Goal: Task Accomplishment & Management: Use online tool/utility

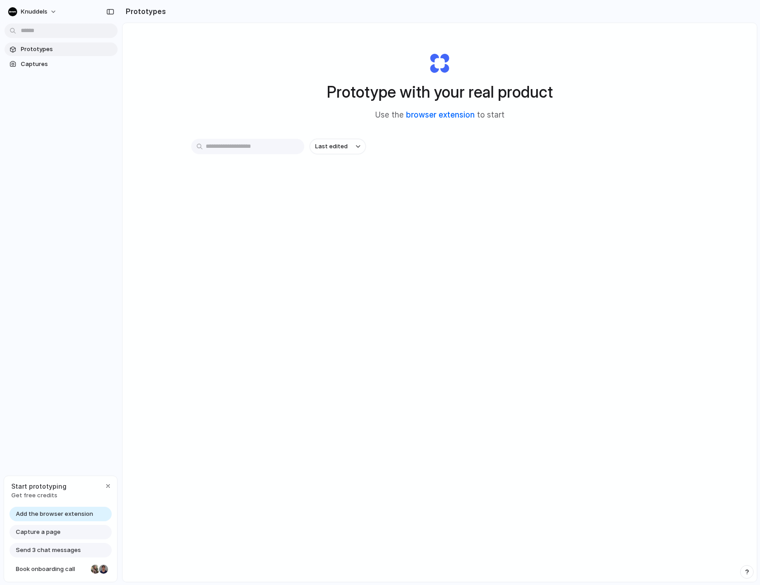
click at [425, 114] on link "browser extension" at bounding box center [440, 114] width 69 height 9
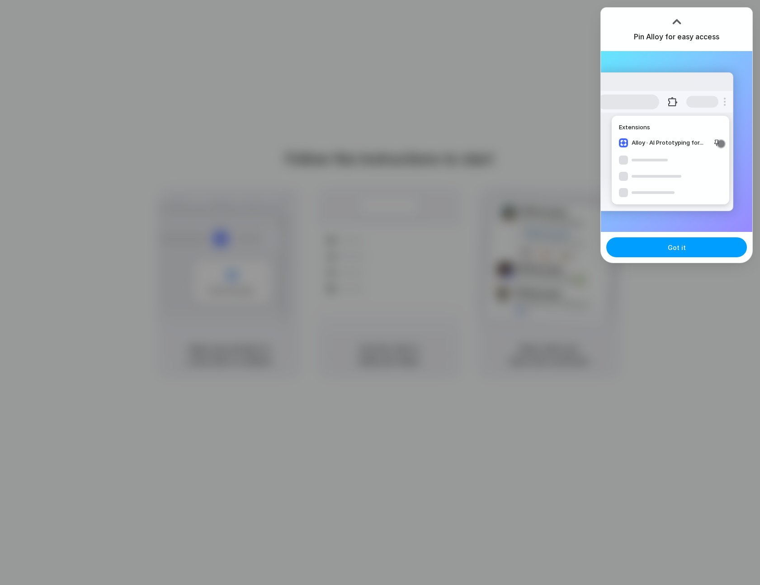
click at [668, 250] on span "Got it" at bounding box center [677, 247] width 18 height 9
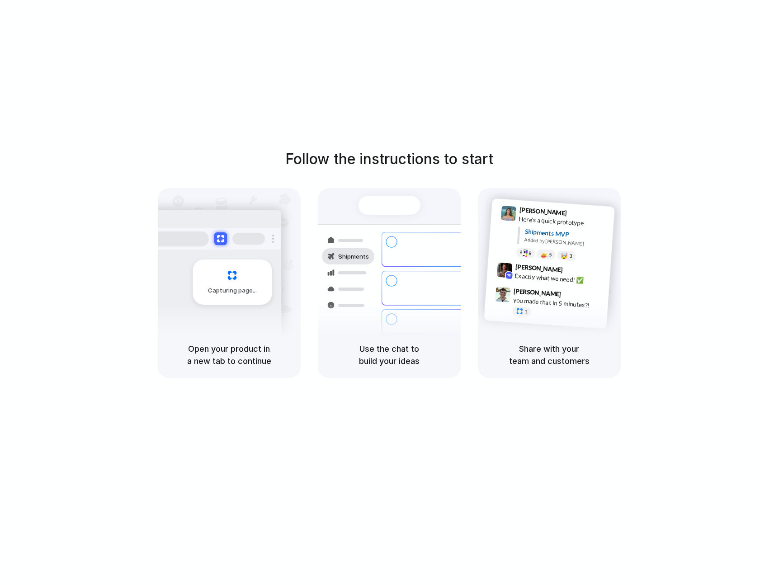
drag, startPoint x: 713, startPoint y: 265, endPoint x: 709, endPoint y: 258, distance: 7.9
click at [713, 265] on div "Follow the instructions to start Capturing page Open your product in a new tab …" at bounding box center [389, 263] width 760 height 230
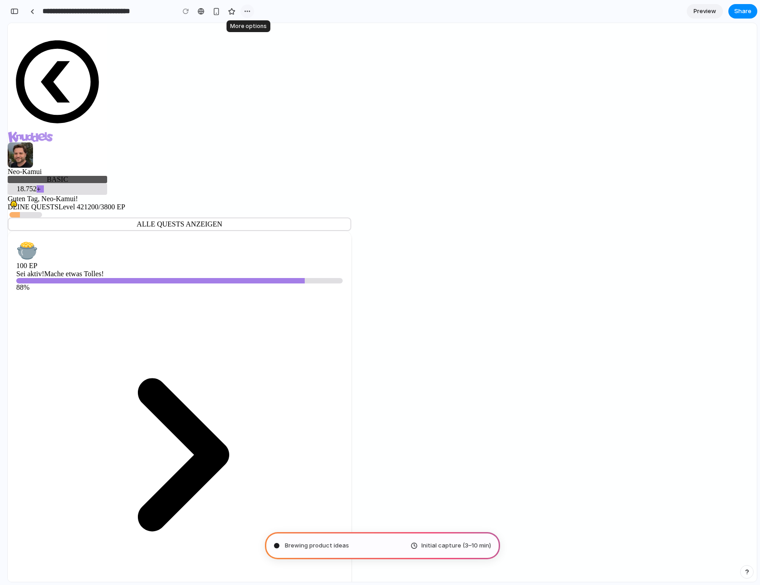
click at [247, 11] on div "button" at bounding box center [247, 11] width 7 height 7
click at [247, 11] on div "Duplicate Delete" at bounding box center [380, 292] width 760 height 585
type input "**********"
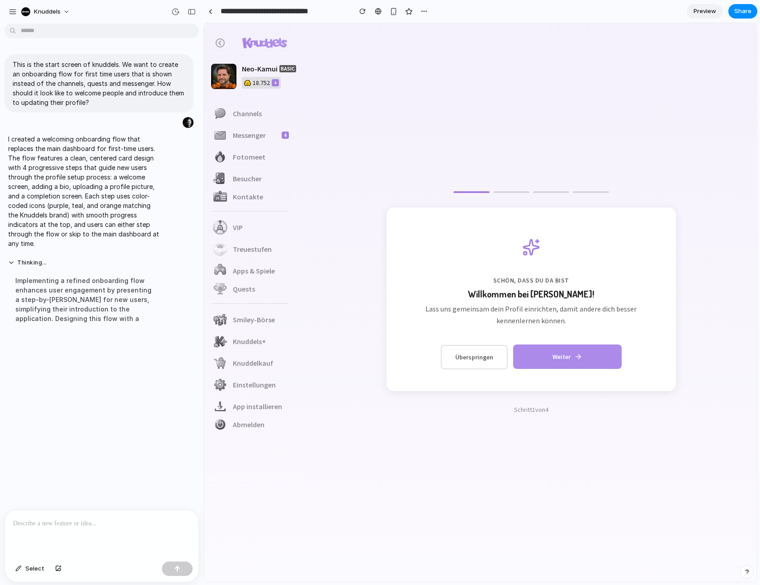
click at [574, 361] on button "Weiter" at bounding box center [567, 356] width 108 height 24
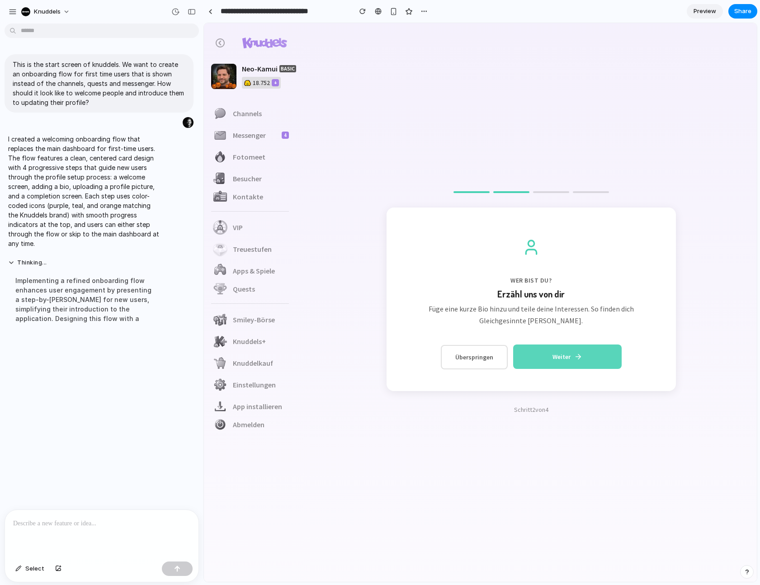
click at [568, 357] on button "Weiter" at bounding box center [567, 356] width 108 height 24
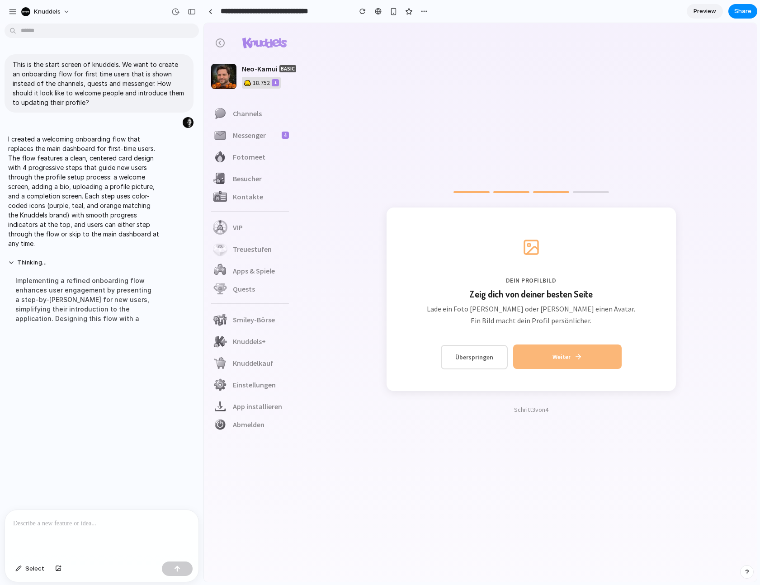
click at [566, 361] on button "Weiter" at bounding box center [567, 356] width 108 height 24
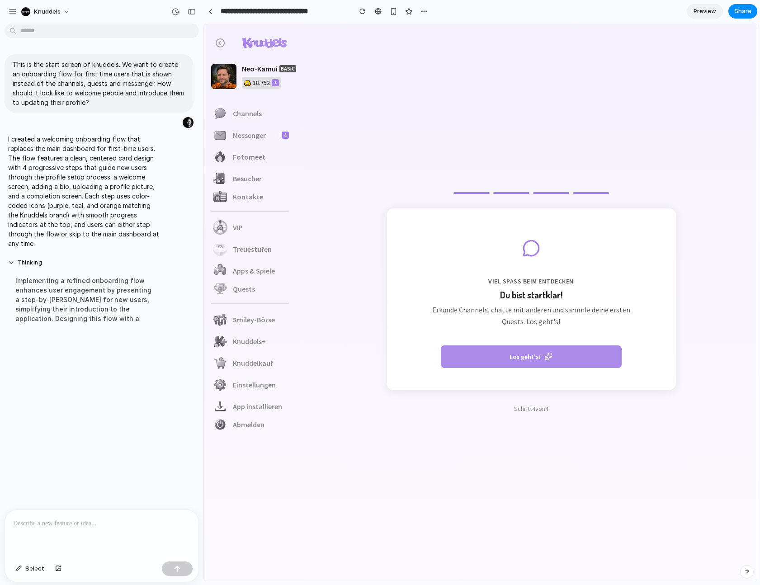
click at [564, 360] on button "Los geht's!" at bounding box center [531, 356] width 181 height 23
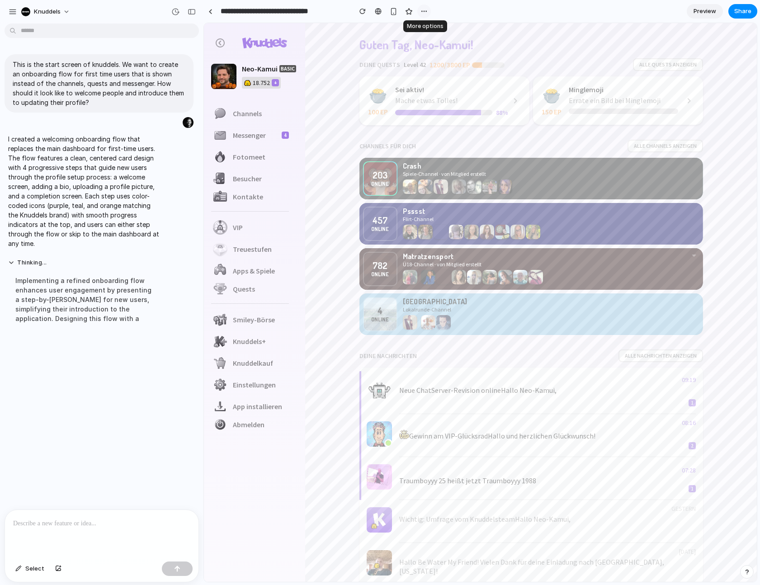
click at [427, 9] on div "button" at bounding box center [423, 11] width 7 height 7
click at [424, 11] on div "Duplicate Delete" at bounding box center [380, 292] width 760 height 585
click at [395, 13] on div "button" at bounding box center [394, 12] width 8 height 8
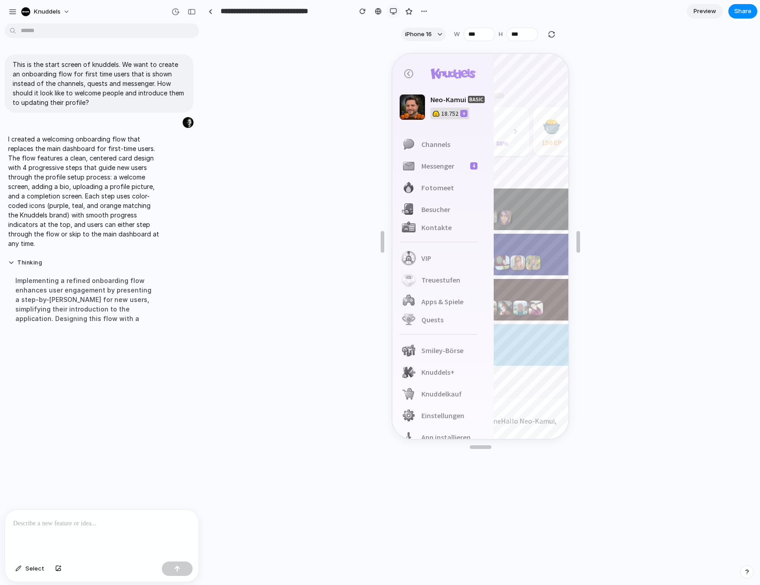
click at [390, 9] on div "button" at bounding box center [393, 11] width 7 height 7
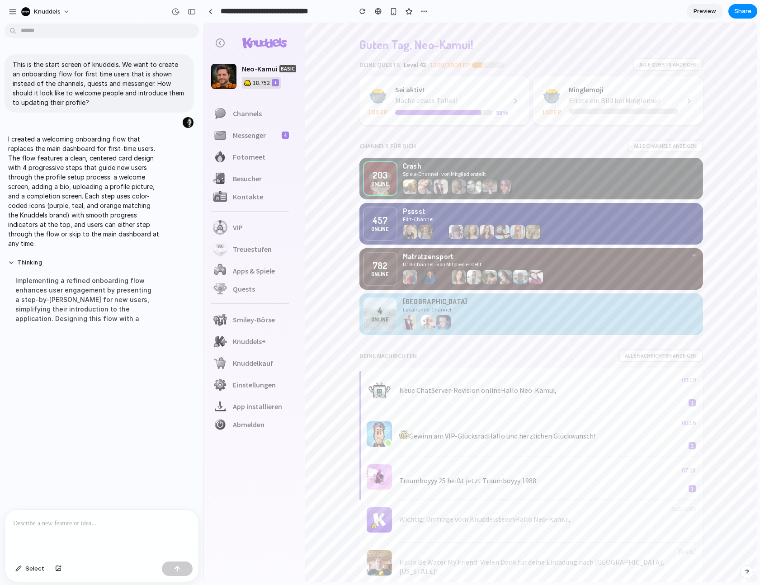
click at [697, 11] on span "Preview" at bounding box center [704, 11] width 23 height 9
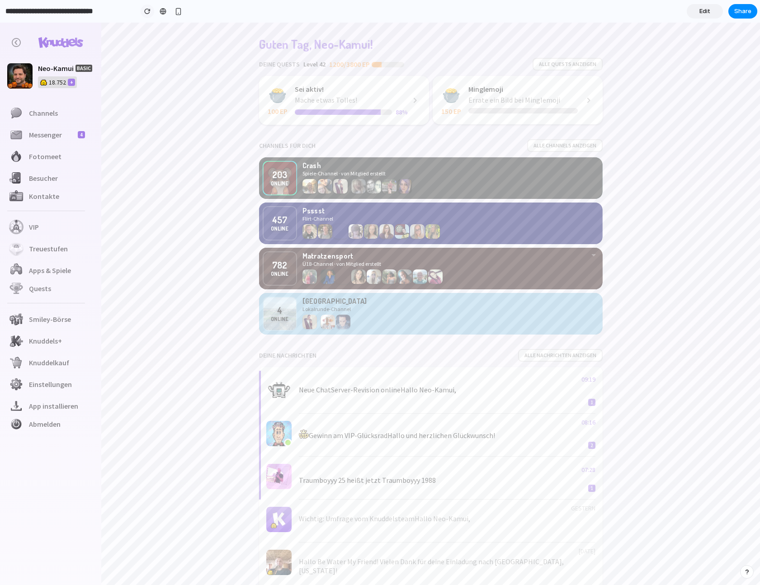
click at [147, 14] on div "button" at bounding box center [147, 11] width 6 height 6
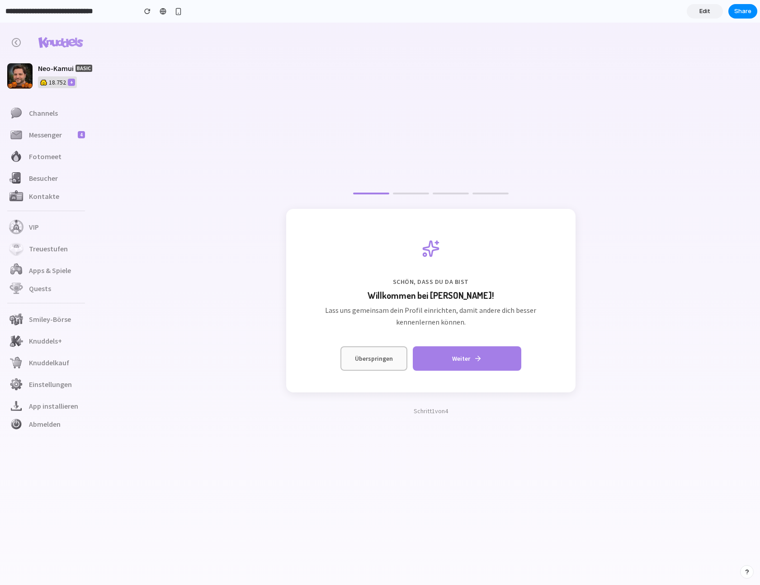
click at [381, 361] on button "Überspringen" at bounding box center [373, 358] width 67 height 24
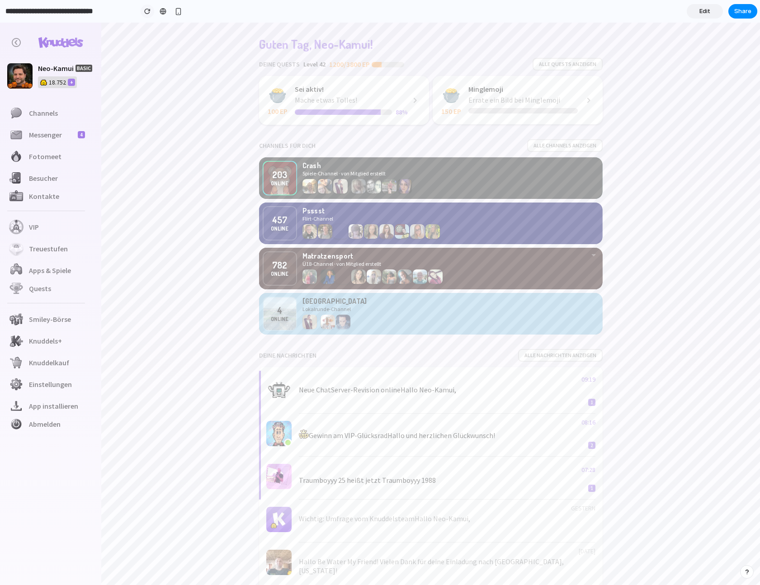
click at [146, 9] on div "button" at bounding box center [147, 11] width 6 height 6
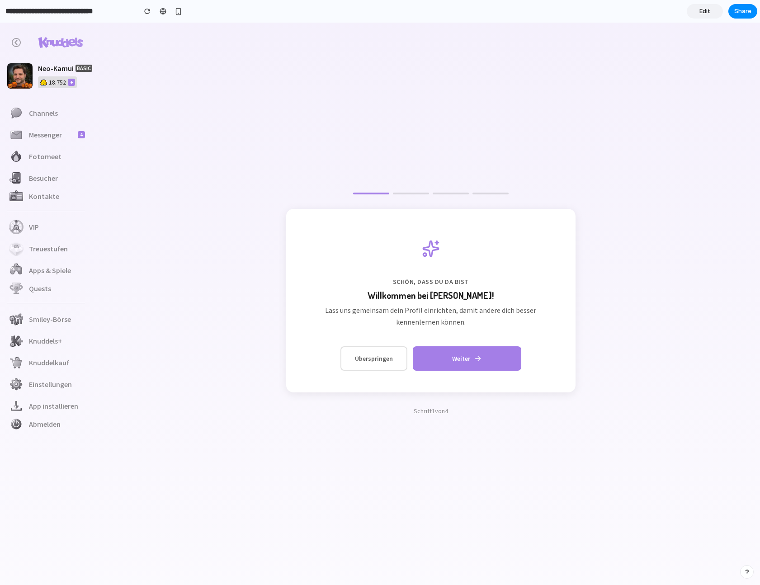
click at [706, 9] on span "Edit" at bounding box center [704, 11] width 11 height 9
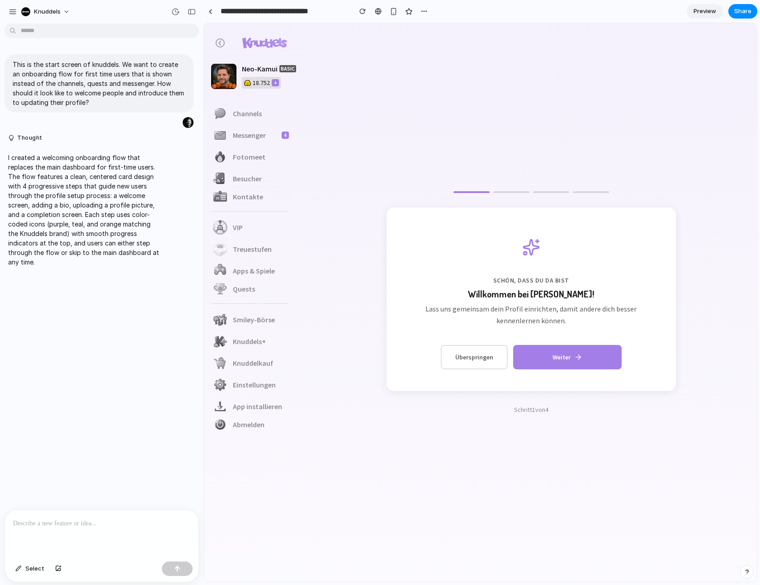
click at [90, 526] on div at bounding box center [101, 534] width 193 height 48
click at [51, 529] on div at bounding box center [101, 534] width 193 height 48
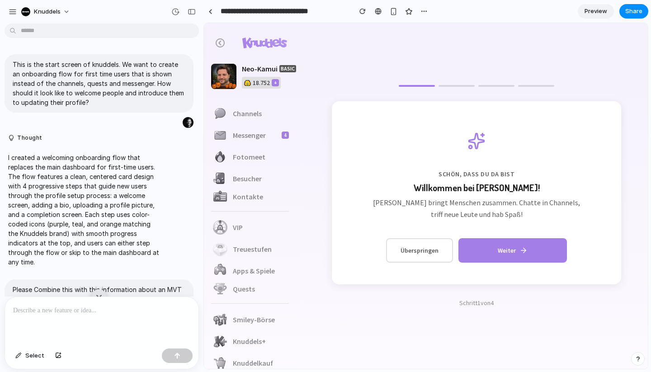
scroll to position [781, 0]
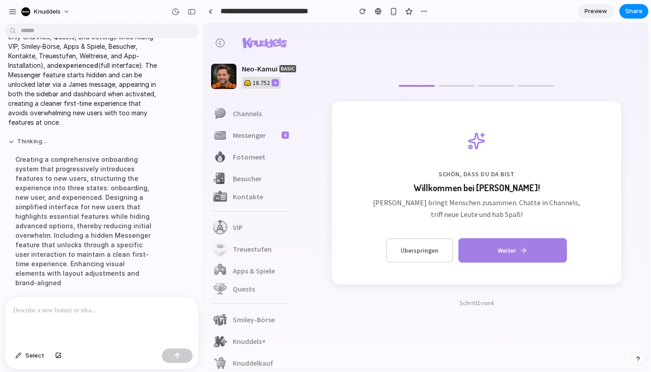
click at [24, 140] on button "Thinking ..." at bounding box center [83, 142] width 151 height 8
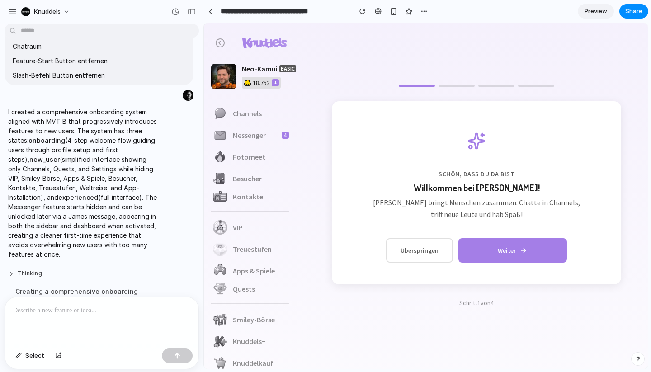
scroll to position [643, 0]
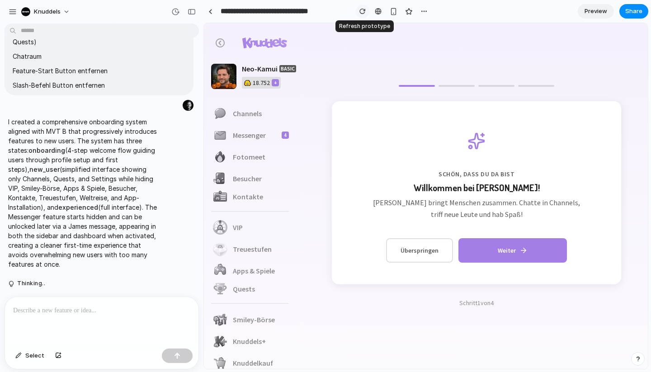
click at [361, 12] on div "button" at bounding box center [362, 11] width 6 height 6
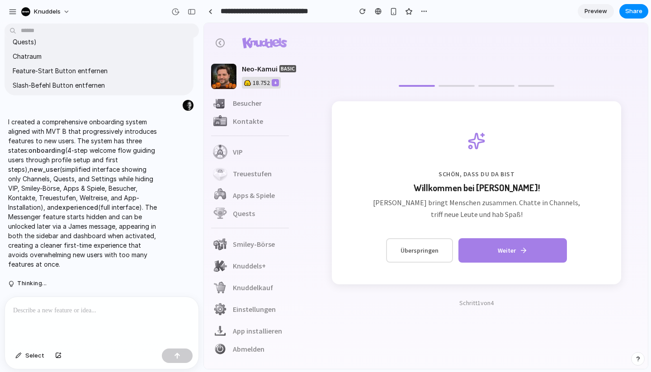
scroll to position [0, 0]
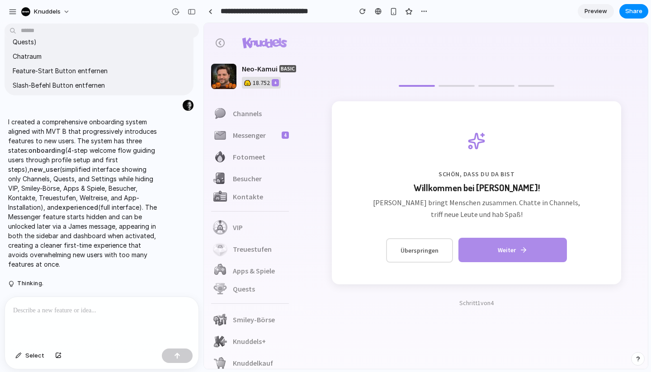
click at [473, 248] on button "Weiter" at bounding box center [512, 250] width 108 height 24
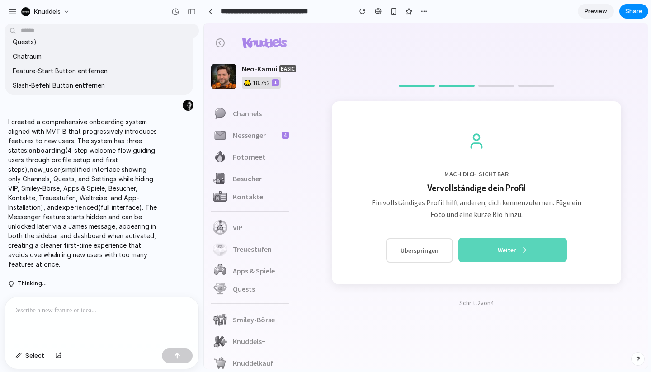
click at [473, 248] on button "Weiter" at bounding box center [512, 250] width 108 height 24
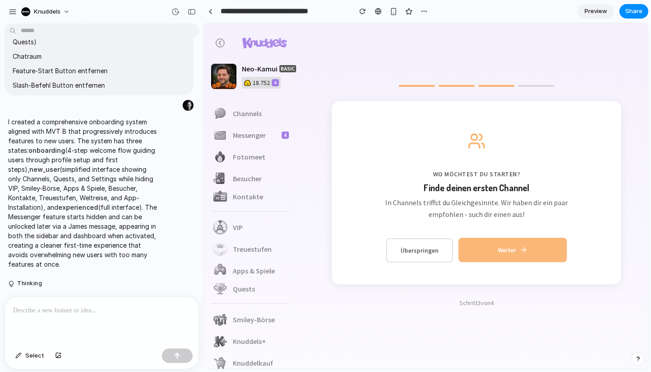
click at [473, 248] on button "Weiter" at bounding box center [512, 250] width 108 height 24
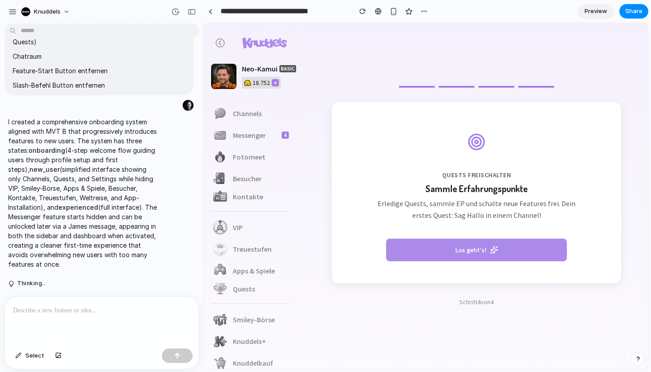
click at [473, 248] on button "Los geht's!" at bounding box center [476, 250] width 181 height 23
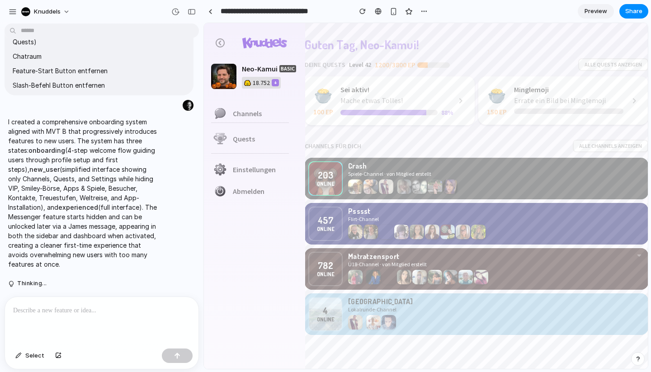
click at [361, 19] on div "**********" at bounding box center [316, 11] width 227 height 16
click at [363, 10] on div "button" at bounding box center [362, 11] width 6 height 6
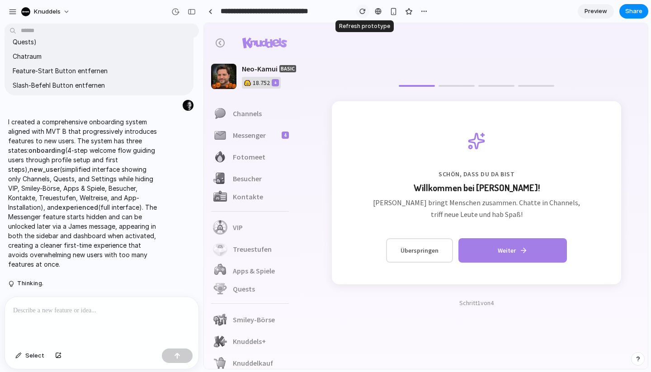
click at [363, 10] on div "button" at bounding box center [362, 11] width 6 height 6
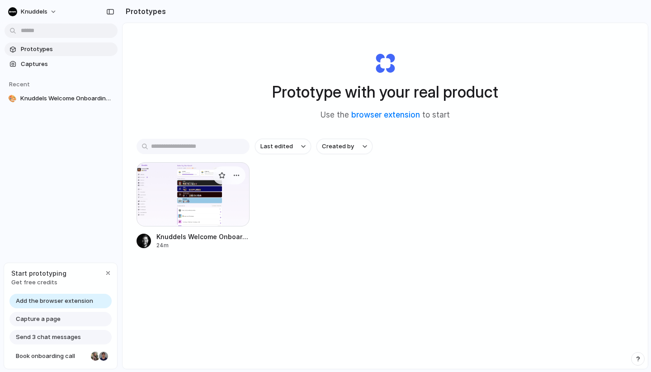
click at [202, 182] on div at bounding box center [193, 194] width 113 height 64
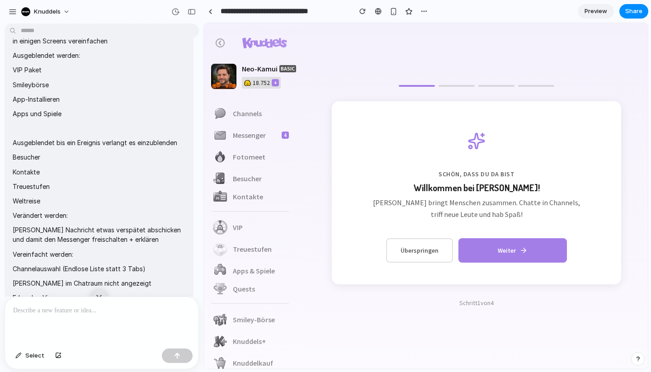
scroll to position [643, 0]
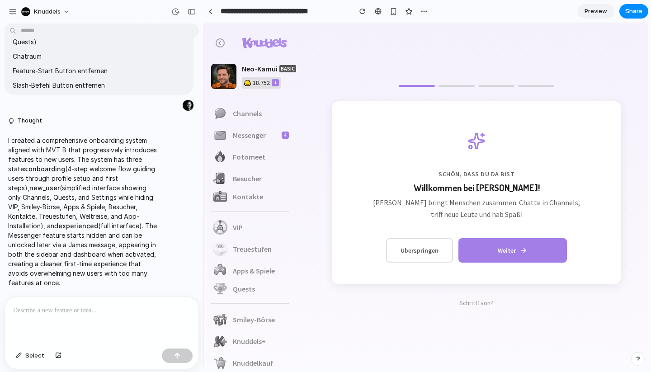
click at [63, 305] on p at bounding box center [101, 310] width 177 height 11
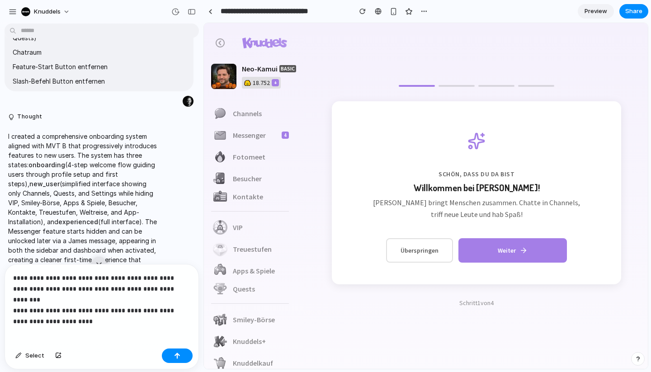
scroll to position [735, 0]
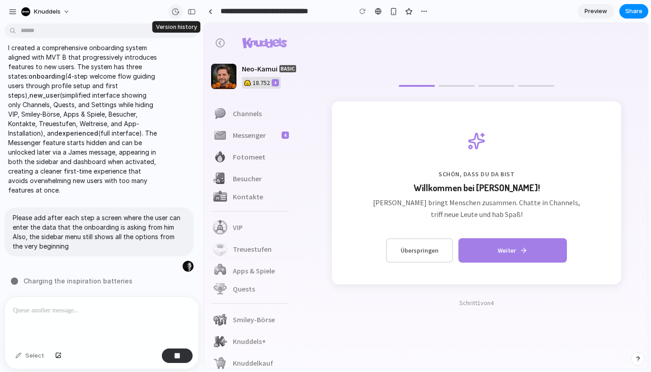
click at [176, 10] on div "button" at bounding box center [175, 12] width 8 height 8
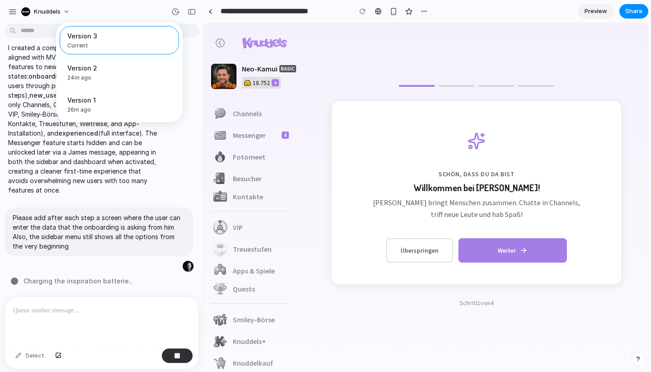
click at [124, 153] on div "Version 3 Current Version 2 24m ago Restore Version 1 26m ago Restore" at bounding box center [325, 186] width 651 height 372
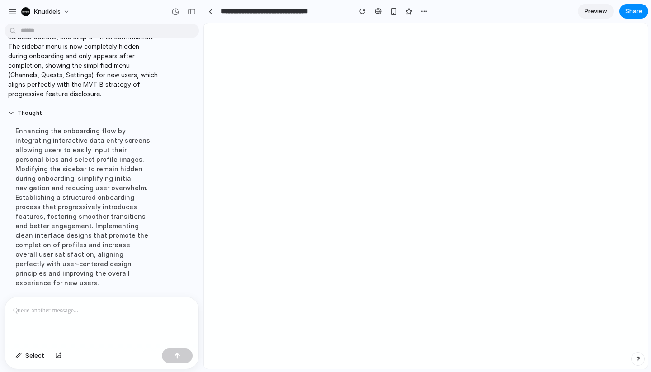
scroll to position [0, 0]
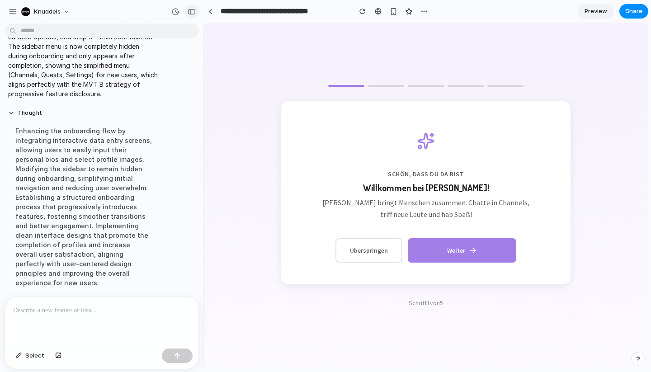
click at [193, 11] on div "button" at bounding box center [192, 12] width 8 height 6
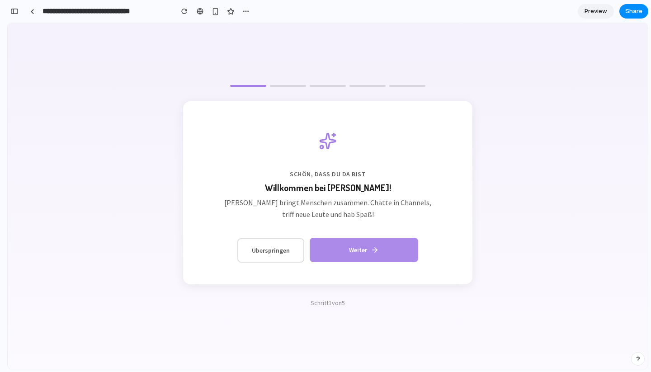
click at [350, 251] on button "Weiter" at bounding box center [364, 250] width 108 height 24
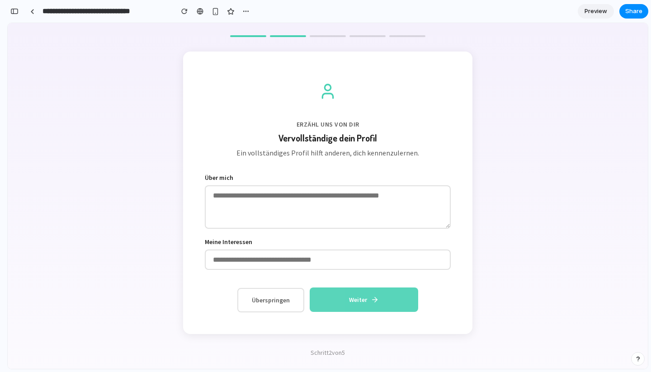
click at [362, 298] on button "Weiter" at bounding box center [364, 299] width 108 height 24
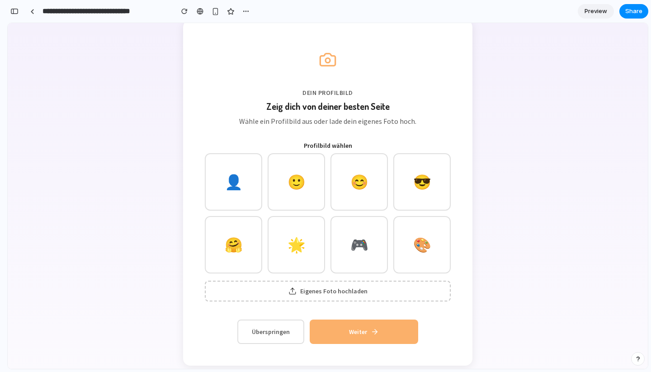
click at [360, 180] on button "😊" at bounding box center [358, 181] width 57 height 57
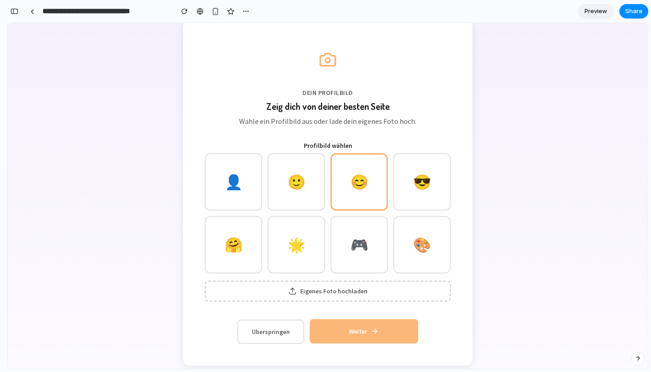
click at [370, 324] on button "Weiter" at bounding box center [364, 331] width 108 height 24
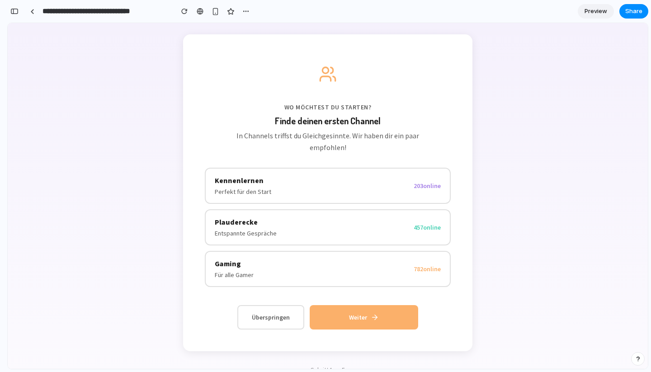
click at [324, 230] on button "Plauderecke Entspannte Gespräche 457 online" at bounding box center [328, 227] width 246 height 36
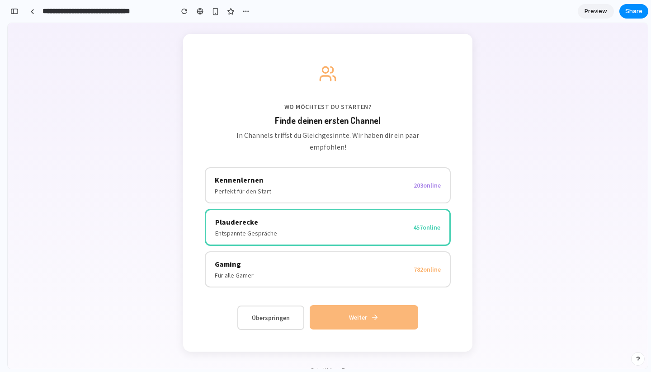
click at [351, 317] on button "Weiter" at bounding box center [364, 317] width 108 height 24
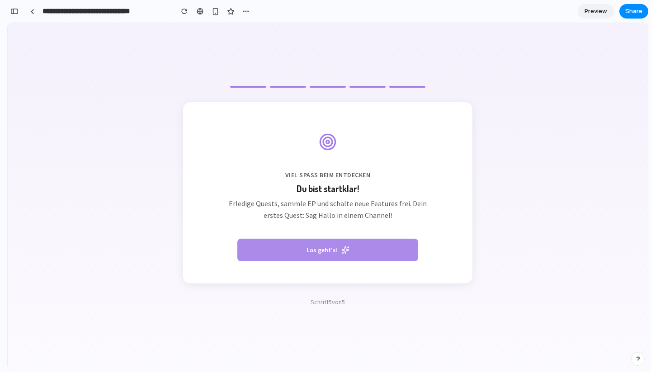
click at [337, 258] on button "Los geht's!" at bounding box center [327, 250] width 181 height 23
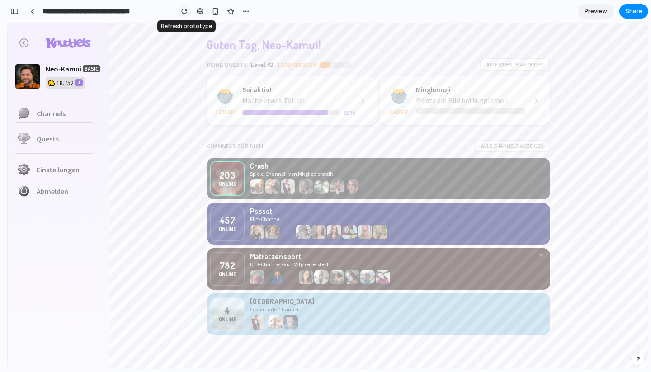
click at [183, 9] on div "button" at bounding box center [184, 11] width 6 height 6
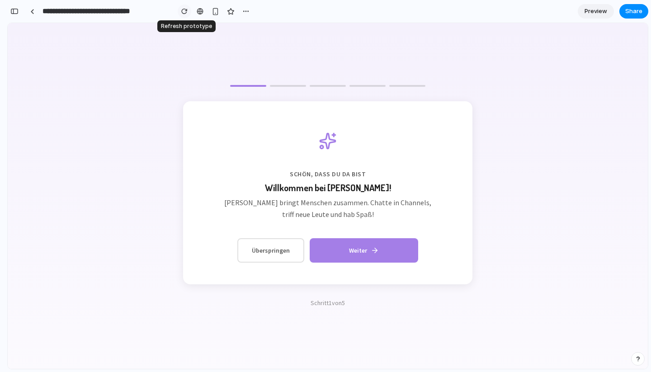
scroll to position [0, 0]
click at [377, 243] on button "Weiter" at bounding box center [364, 250] width 108 height 24
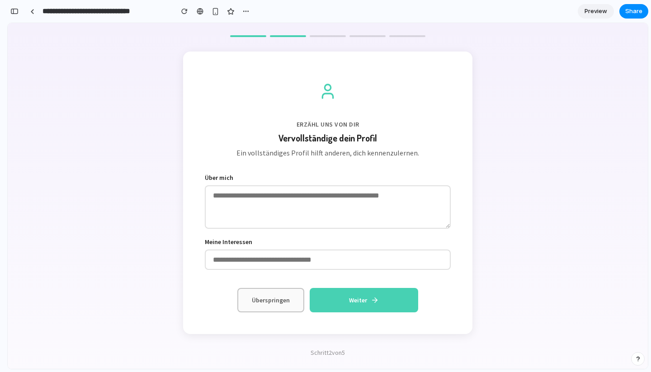
click at [273, 301] on button "Überspringen" at bounding box center [270, 300] width 67 height 24
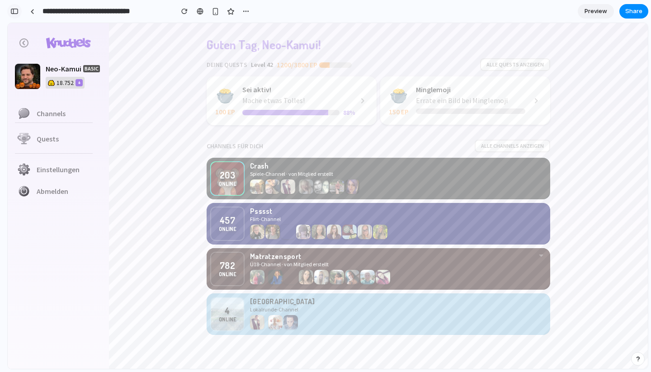
click at [10, 14] on button "button" at bounding box center [14, 11] width 14 height 14
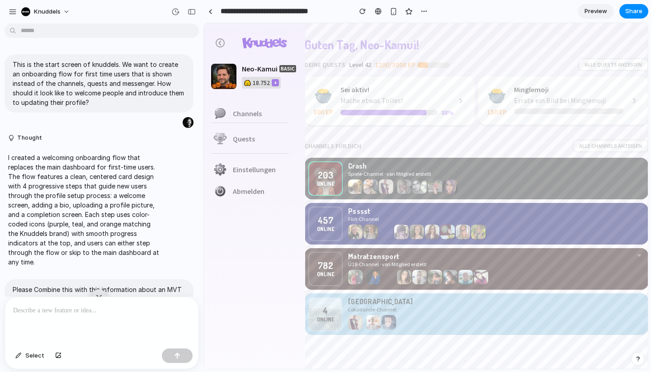
click at [197, 16] on div at bounding box center [183, 12] width 31 height 14
click at [191, 12] on div "button" at bounding box center [192, 12] width 8 height 6
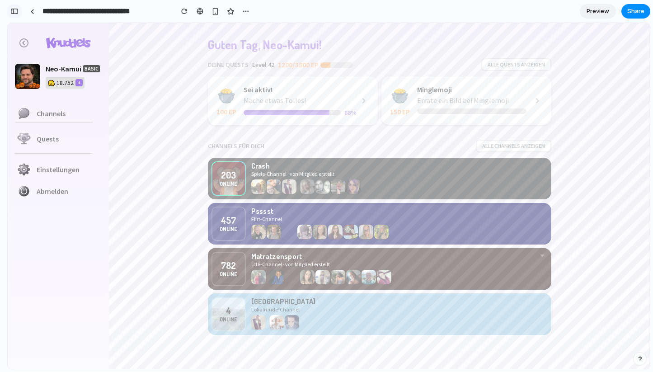
click at [14, 14] on div "button" at bounding box center [14, 11] width 8 height 6
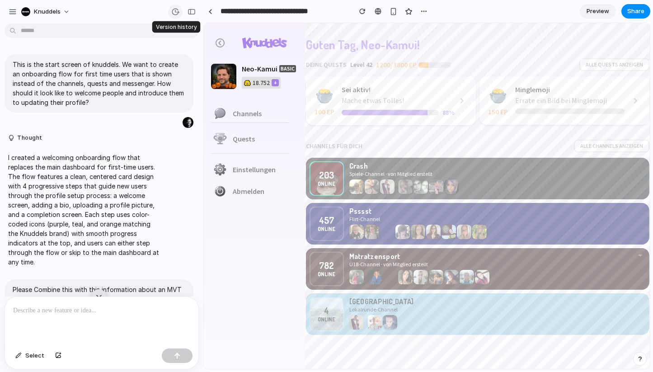
click at [173, 11] on div "button" at bounding box center [175, 12] width 8 height 8
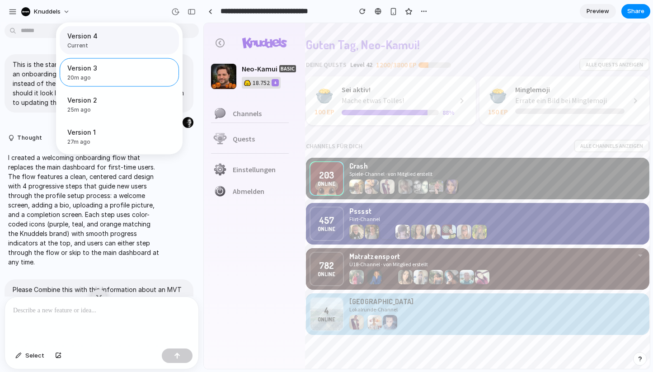
click at [115, 48] on span "Current" at bounding box center [116, 46] width 99 height 8
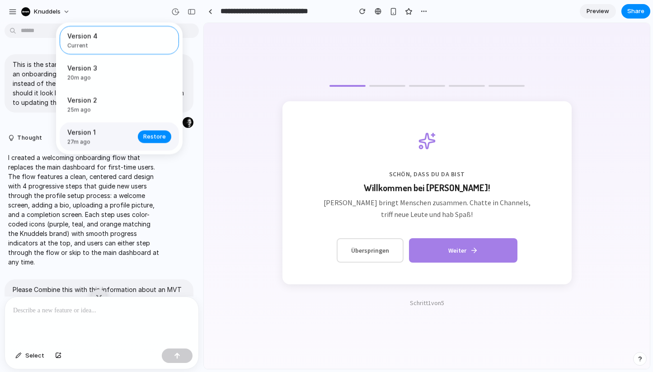
click at [111, 135] on span "Version 1" at bounding box center [99, 131] width 65 height 9
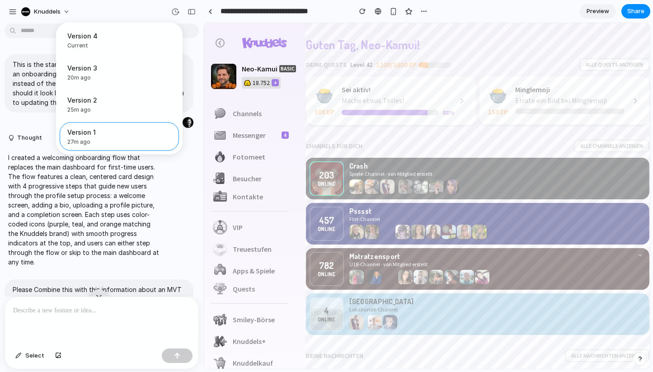
click at [118, 199] on div "Version 4 Current Version 3 20m ago Restore Version 2 25m ago Restore Version 1…" at bounding box center [326, 186] width 653 height 372
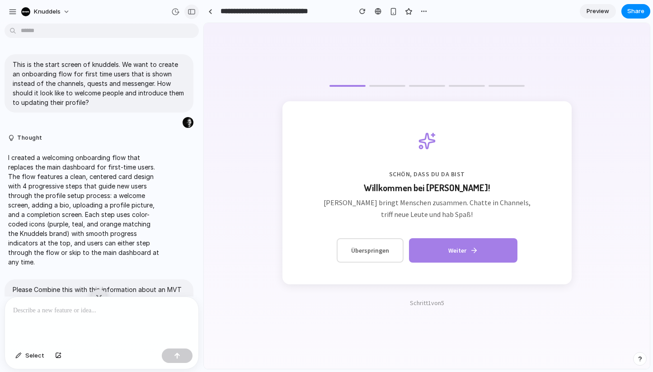
click at [194, 14] on button "button" at bounding box center [191, 12] width 14 height 14
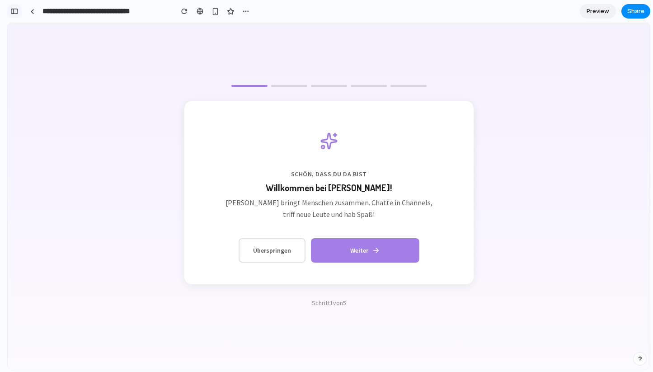
click at [21, 10] on button "button" at bounding box center [14, 11] width 14 height 14
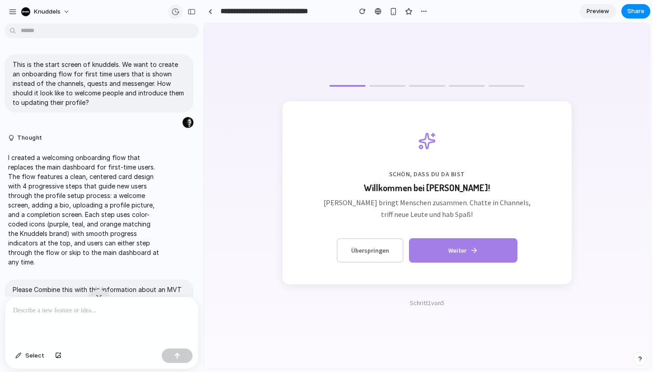
click at [174, 14] on div "button" at bounding box center [175, 12] width 8 height 8
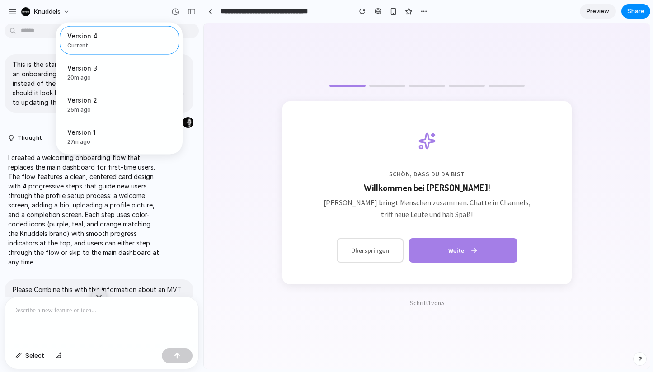
click at [174, 12] on div "Version 4 Current Version 3 20m ago Restore Version 2 25m ago Restore Version 1…" at bounding box center [326, 186] width 653 height 372
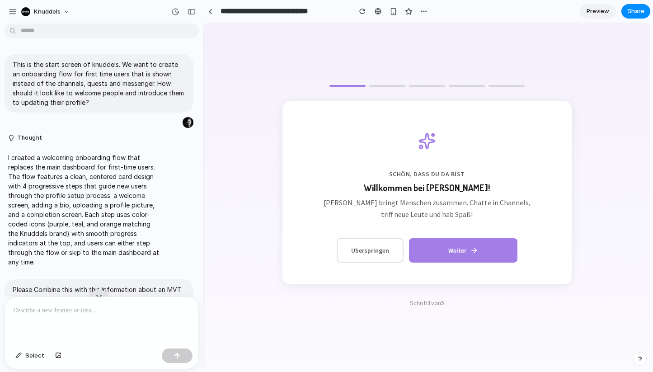
click at [250, 52] on div "Schön, dass du da bist Willkommen bei [PERSON_NAME]! [PERSON_NAME] bringt Mensc…" at bounding box center [427, 196] width 446 height 346
click at [191, 12] on div "button" at bounding box center [192, 12] width 8 height 6
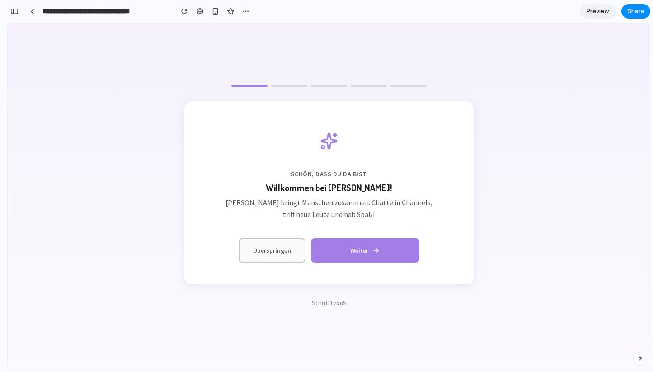
click at [297, 246] on button "Überspringen" at bounding box center [272, 250] width 67 height 24
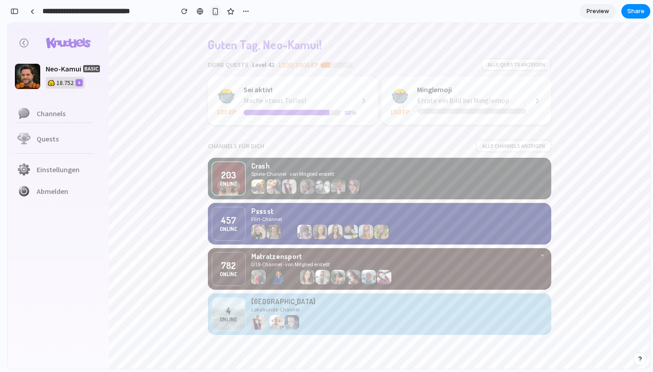
click at [214, 7] on button "button" at bounding box center [215, 12] width 14 height 14
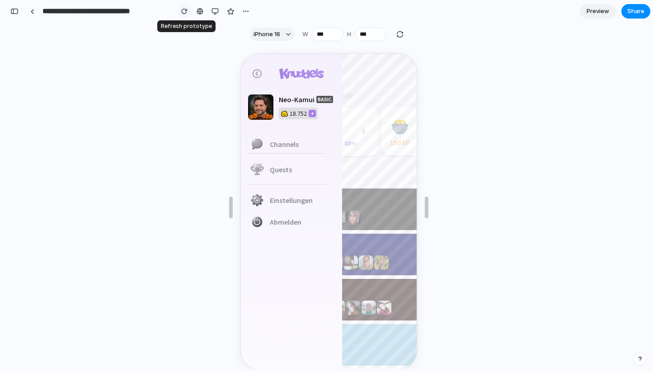
click at [182, 10] on div "button" at bounding box center [184, 11] width 6 height 6
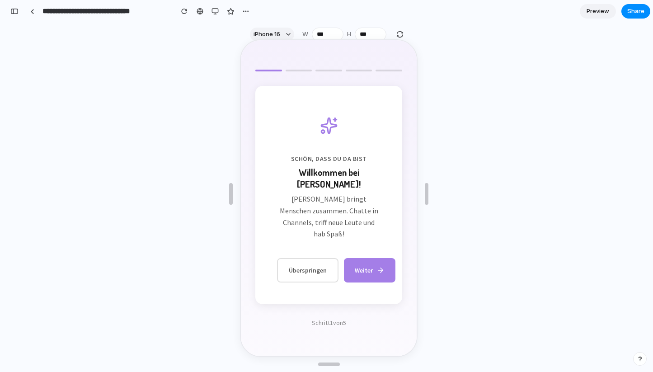
scroll to position [13, 0]
click at [213, 8] on div "button" at bounding box center [215, 11] width 7 height 7
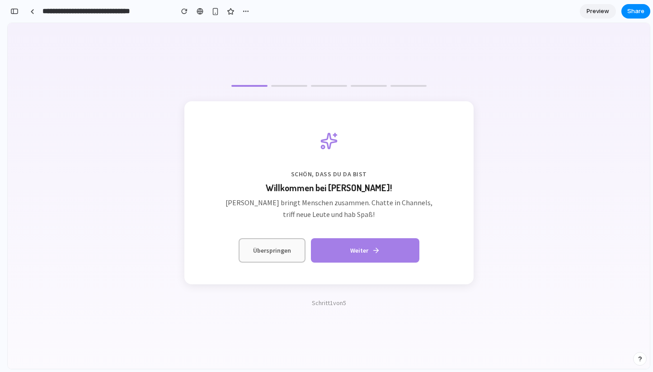
click at [282, 258] on button "Überspringen" at bounding box center [272, 250] width 67 height 24
